Goal: Task Accomplishment & Management: Manage account settings

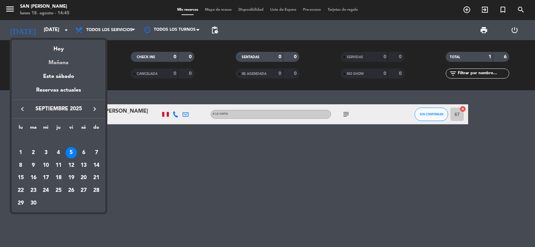
click at [53, 64] on div "Mañana" at bounding box center [59, 61] width 94 height 14
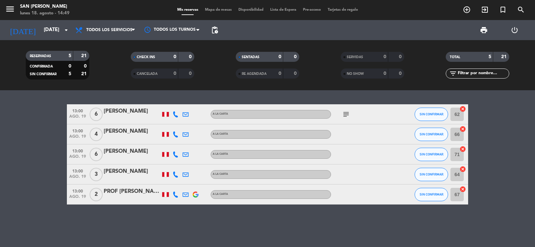
click at [174, 175] on icon at bounding box center [176, 175] width 6 height 6
click at [180, 164] on span "content_paste" at bounding box center [182, 163] width 5 height 5
click at [184, 173] on icon at bounding box center [186, 175] width 6 height 6
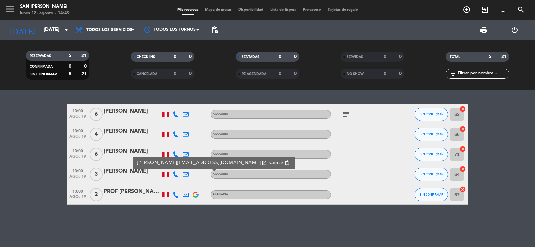
click at [269, 162] on span "Copiar" at bounding box center [276, 163] width 14 height 7
click at [45, 30] on input "[DATE]" at bounding box center [72, 30] width 65 height 13
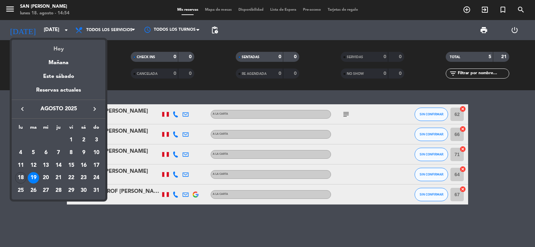
click at [51, 48] on div "Hoy" at bounding box center [59, 47] width 94 height 14
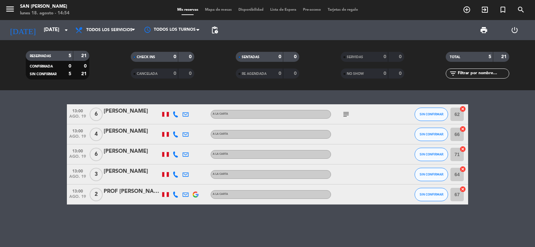
type input "lun. 18 ago."
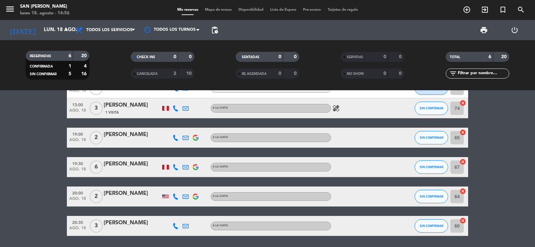
scroll to position [33, 0]
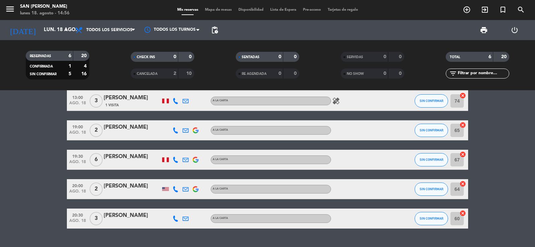
click at [175, 130] on icon at bounding box center [176, 131] width 6 height 6
click at [178, 120] on span "content_paste" at bounding box center [180, 119] width 5 height 5
click at [185, 130] on icon at bounding box center [186, 131] width 6 height 6
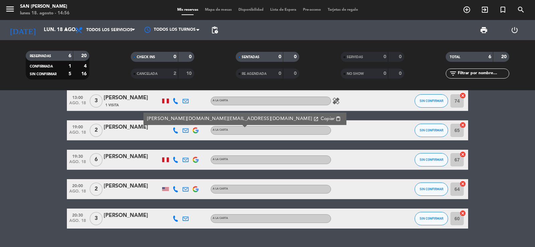
click at [319, 115] on button "Copiar content_paste" at bounding box center [331, 119] width 24 height 8
click at [321, 118] on span "Copiar" at bounding box center [328, 118] width 14 height 7
